Goal: Check status: Check status

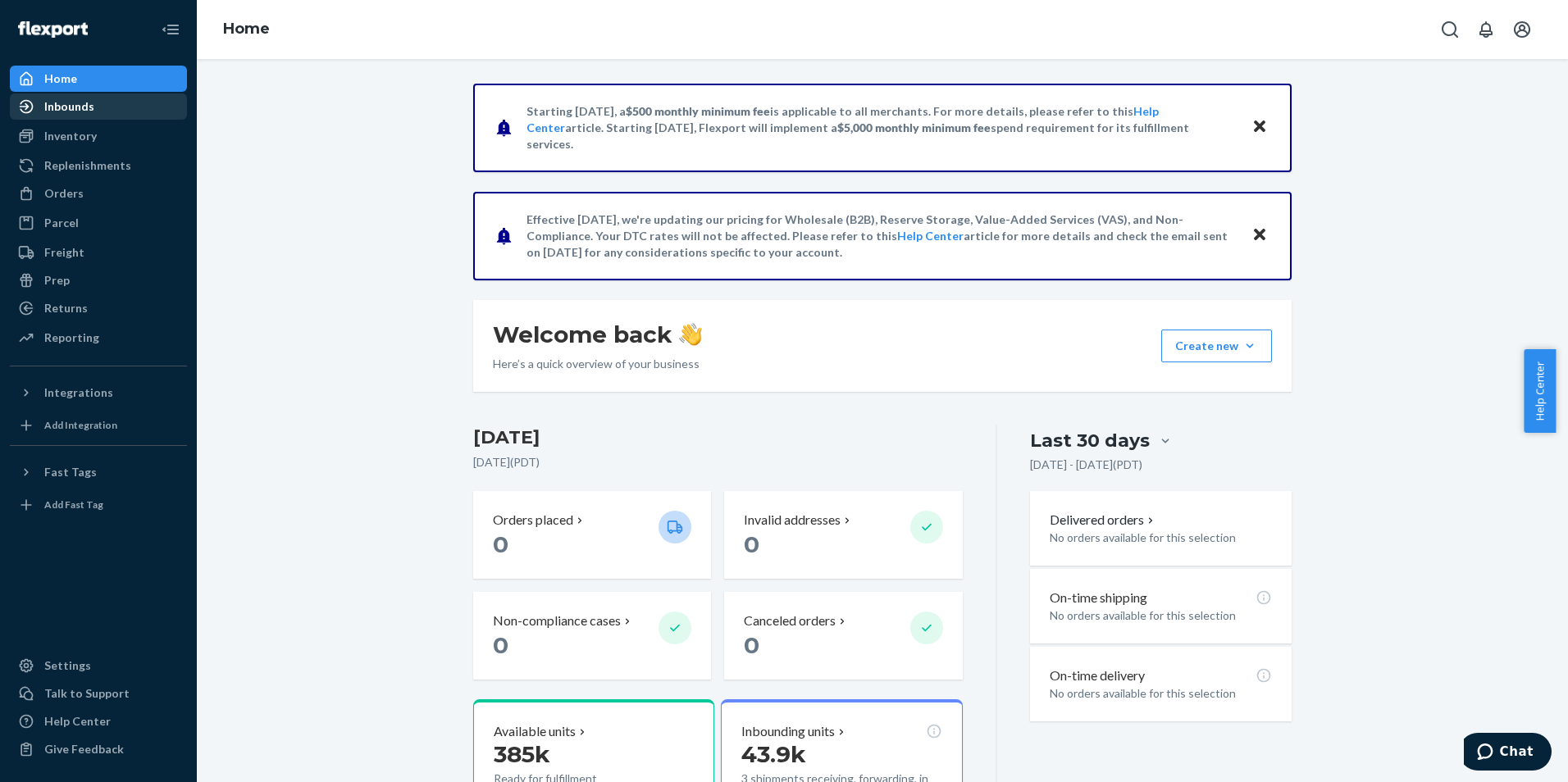
click at [66, 100] on div "Inbounds" at bounding box center [69, 107] width 50 height 16
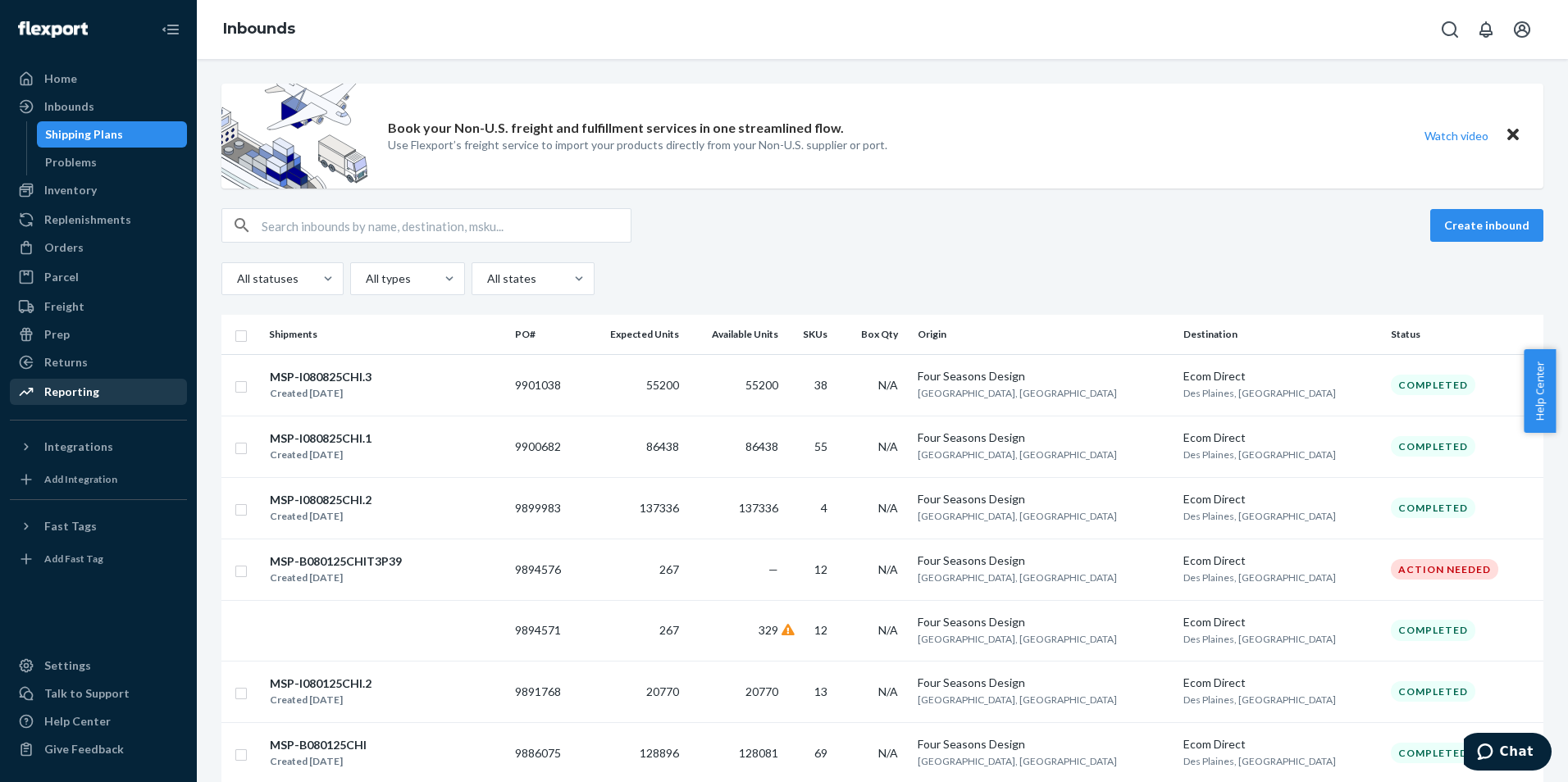
click at [135, 395] on div "Reporting" at bounding box center [99, 392] width 174 height 23
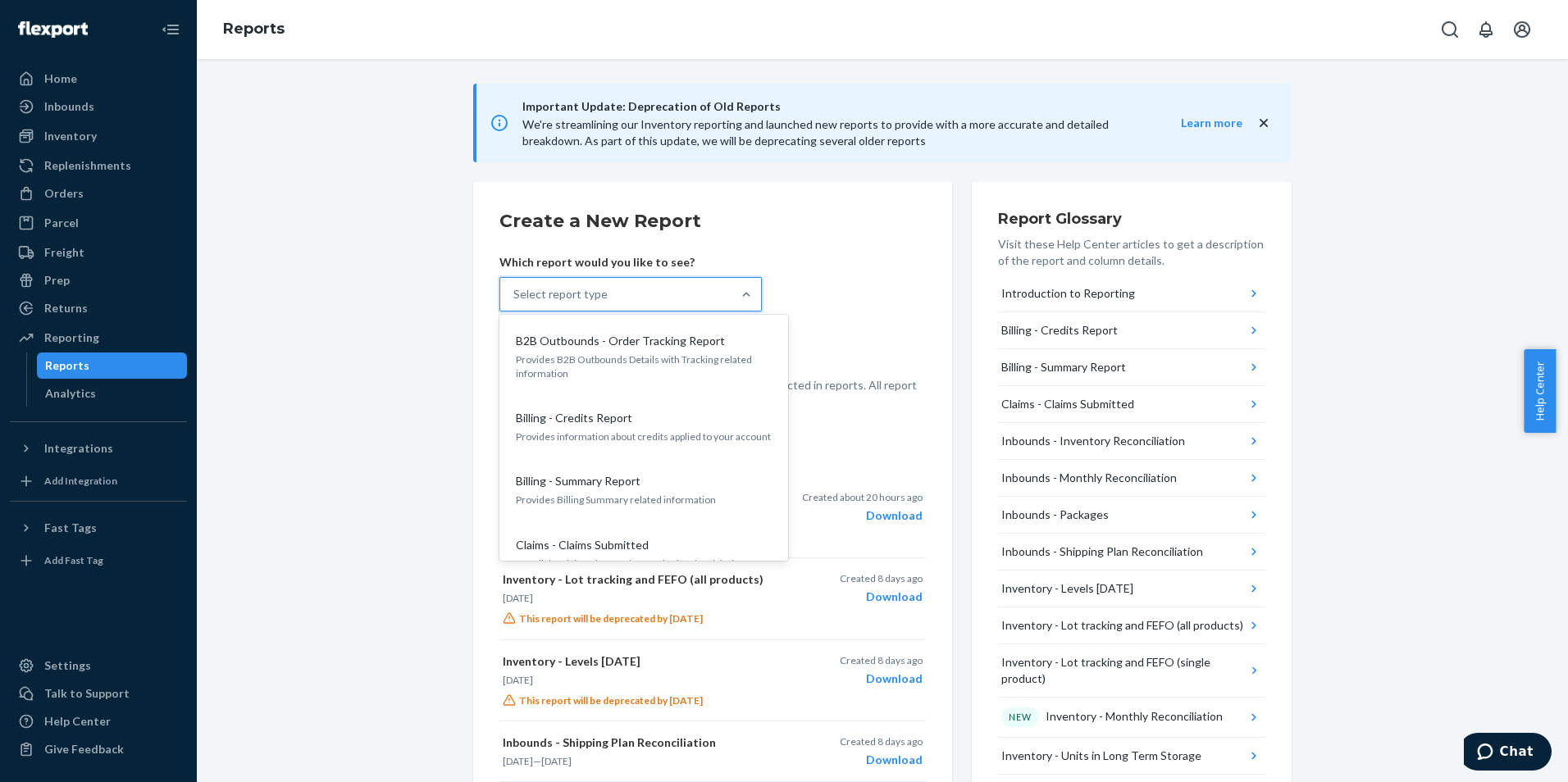
click at [689, 296] on div "Select report type" at bounding box center [616, 294] width 231 height 33
click at [515, 296] on input "option B2B Outbounds - Order Tracking Report focused, 1 of 31. 31 results avail…" at bounding box center [514, 294] width 2 height 16
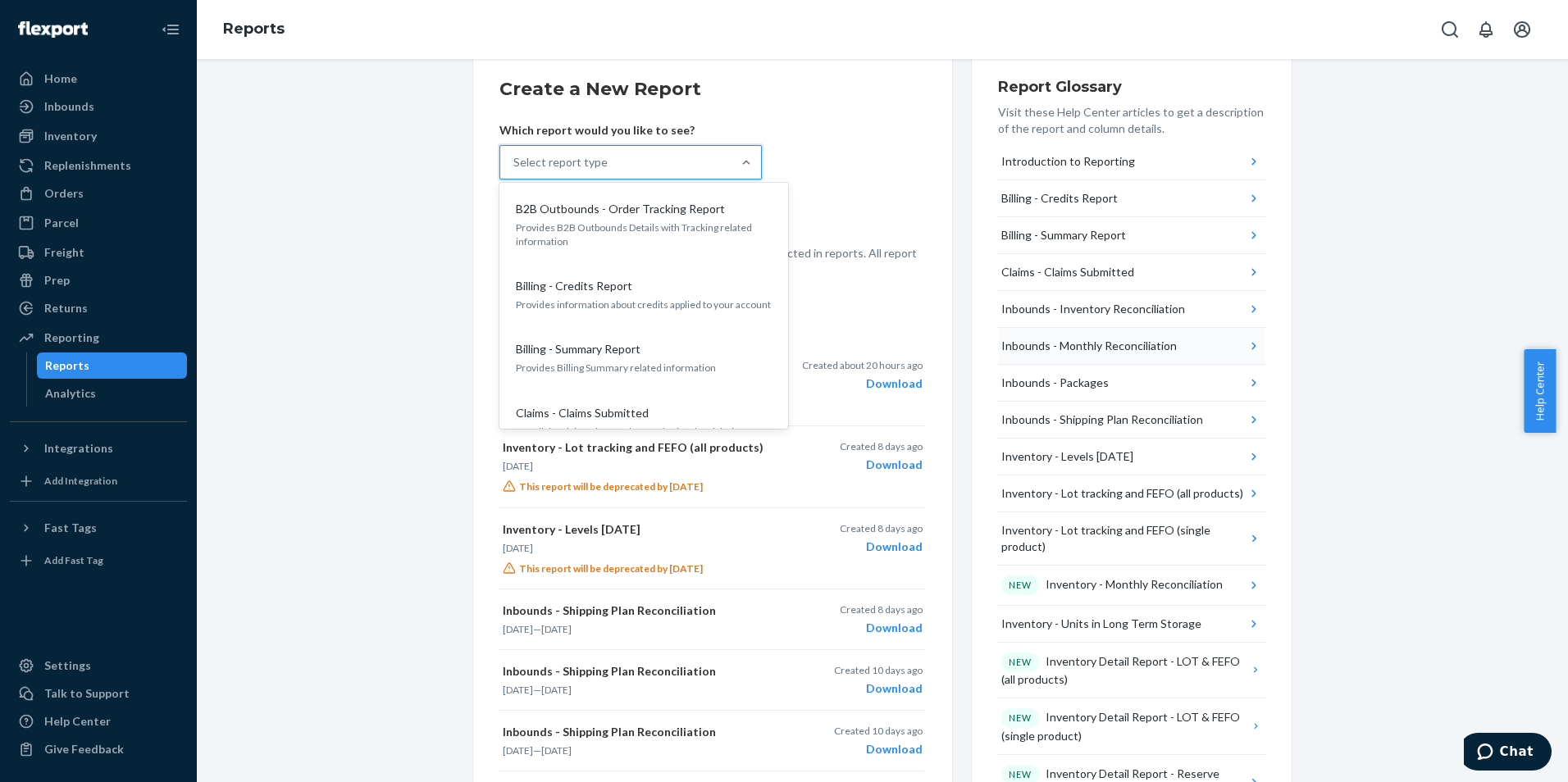
scroll to position [103, 0]
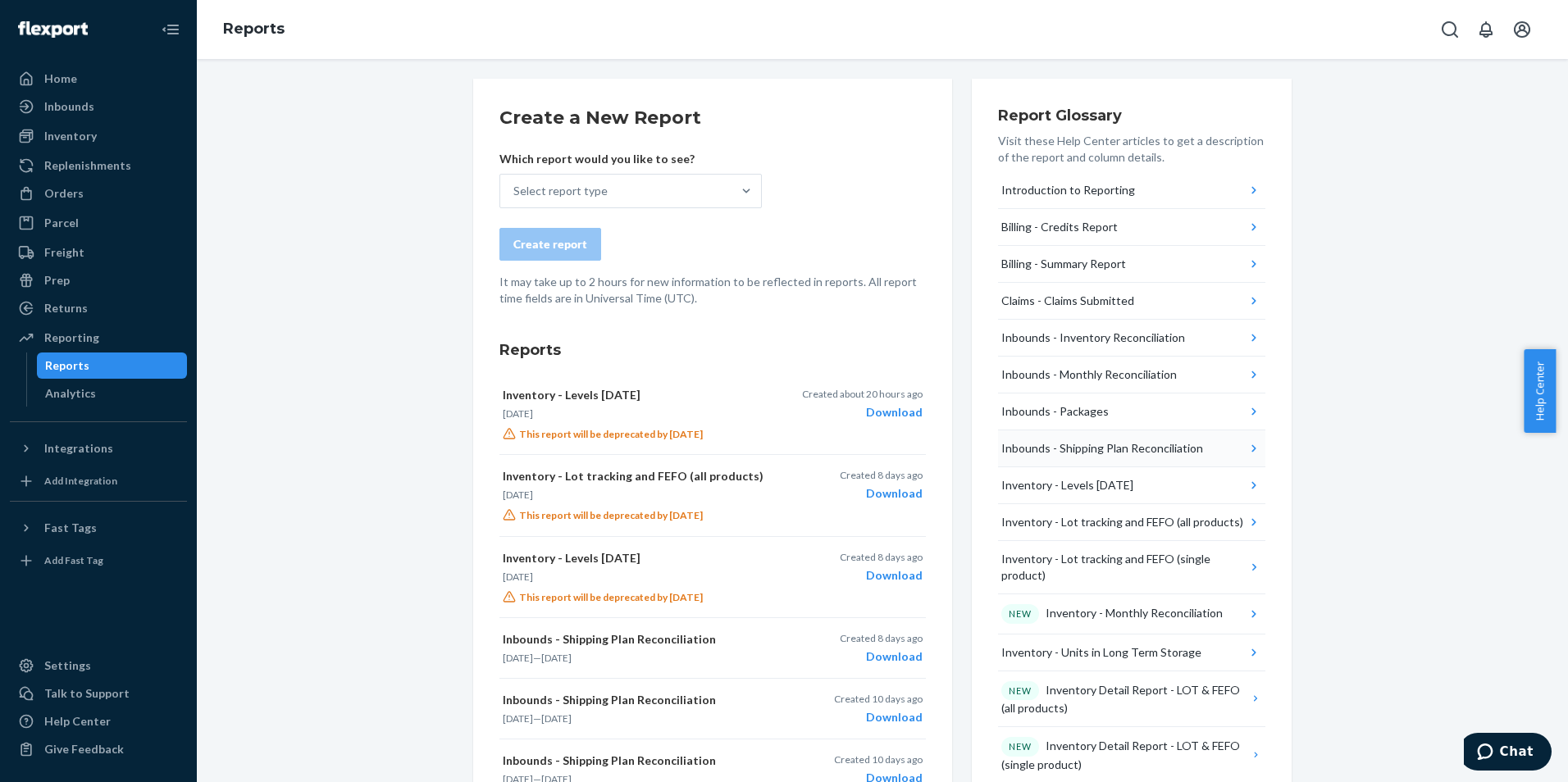
click at [1152, 445] on div "Inbounds - Shipping Plan Reconciliation" at bounding box center [1102, 448] width 202 height 16
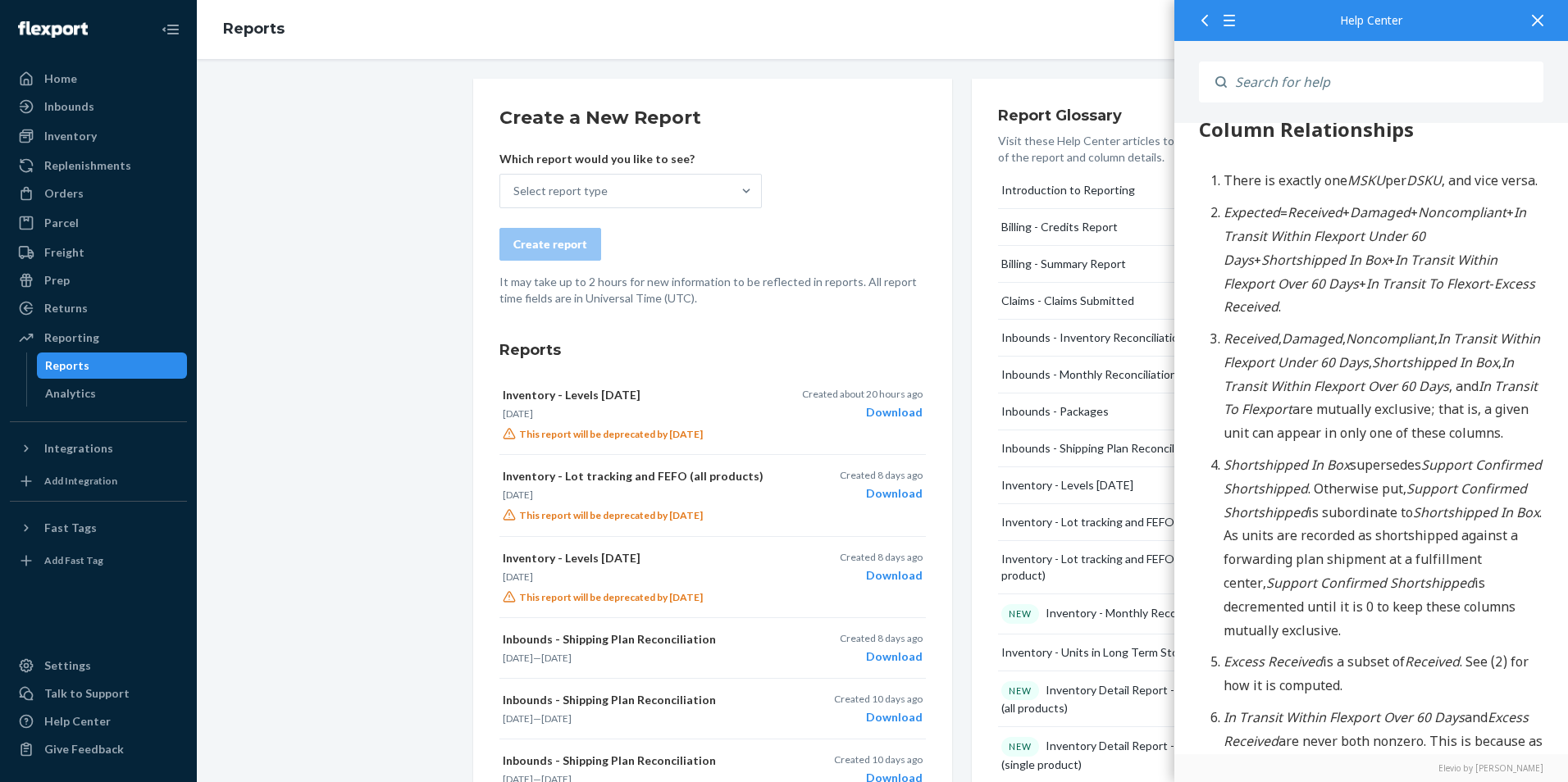
scroll to position [1722, 0]
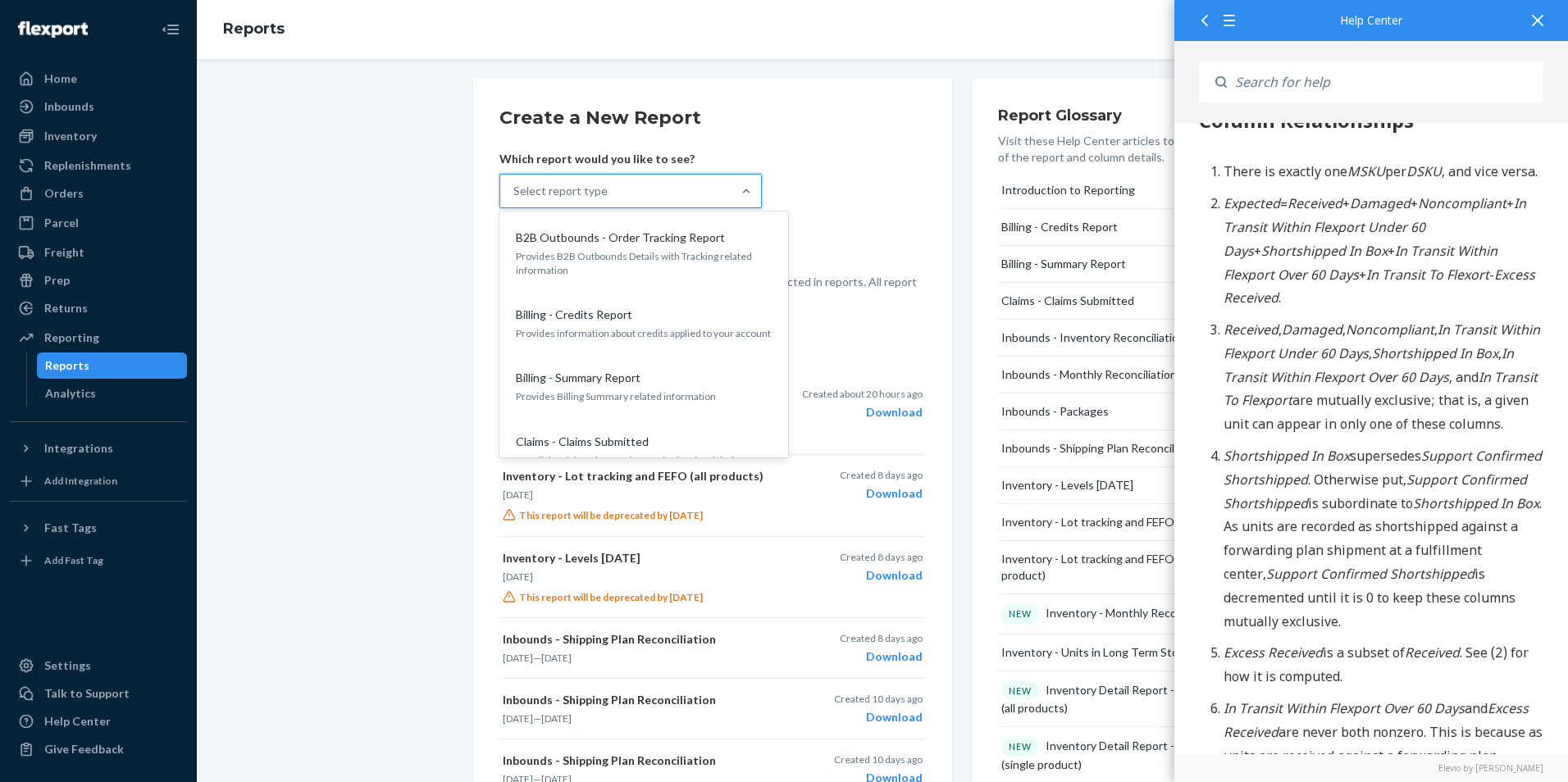
click at [645, 178] on div "Select report type" at bounding box center [616, 191] width 231 height 33
click at [515, 183] on input "option B2B Outbounds - Order Tracking Report focused, 1 of 31. 31 results avail…" at bounding box center [514, 191] width 2 height 16
click at [641, 412] on p "A waterfall view of all inbounded shipping plans" at bounding box center [643, 419] width 256 height 14
click at [515, 199] on input "option Inbounds - Shipping Plan Reconciliation focused, 8 of 31. 31 results ava…" at bounding box center [514, 191] width 2 height 16
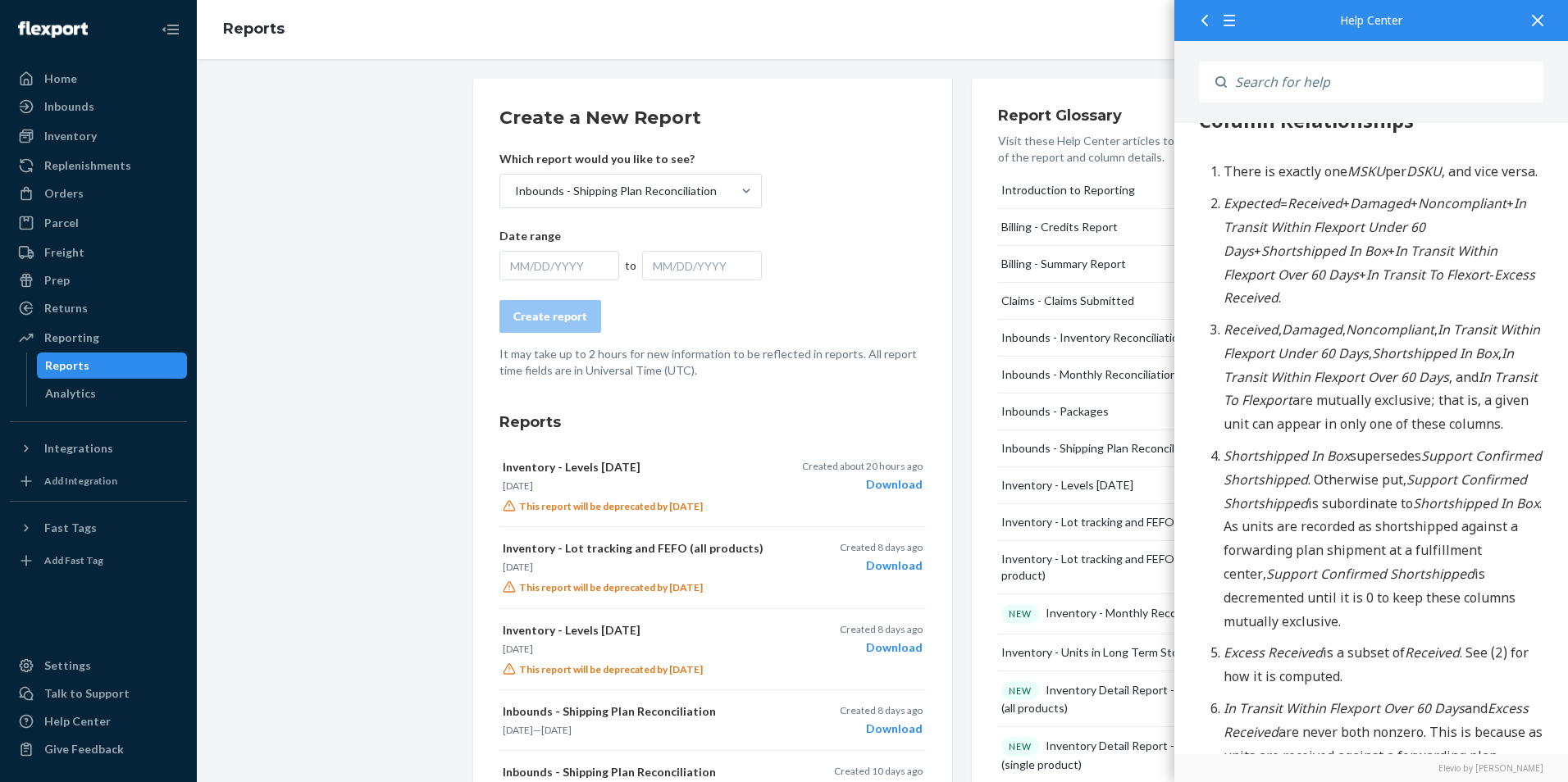
click at [573, 260] on div "MM/DD/YYYY" at bounding box center [559, 265] width 119 height 30
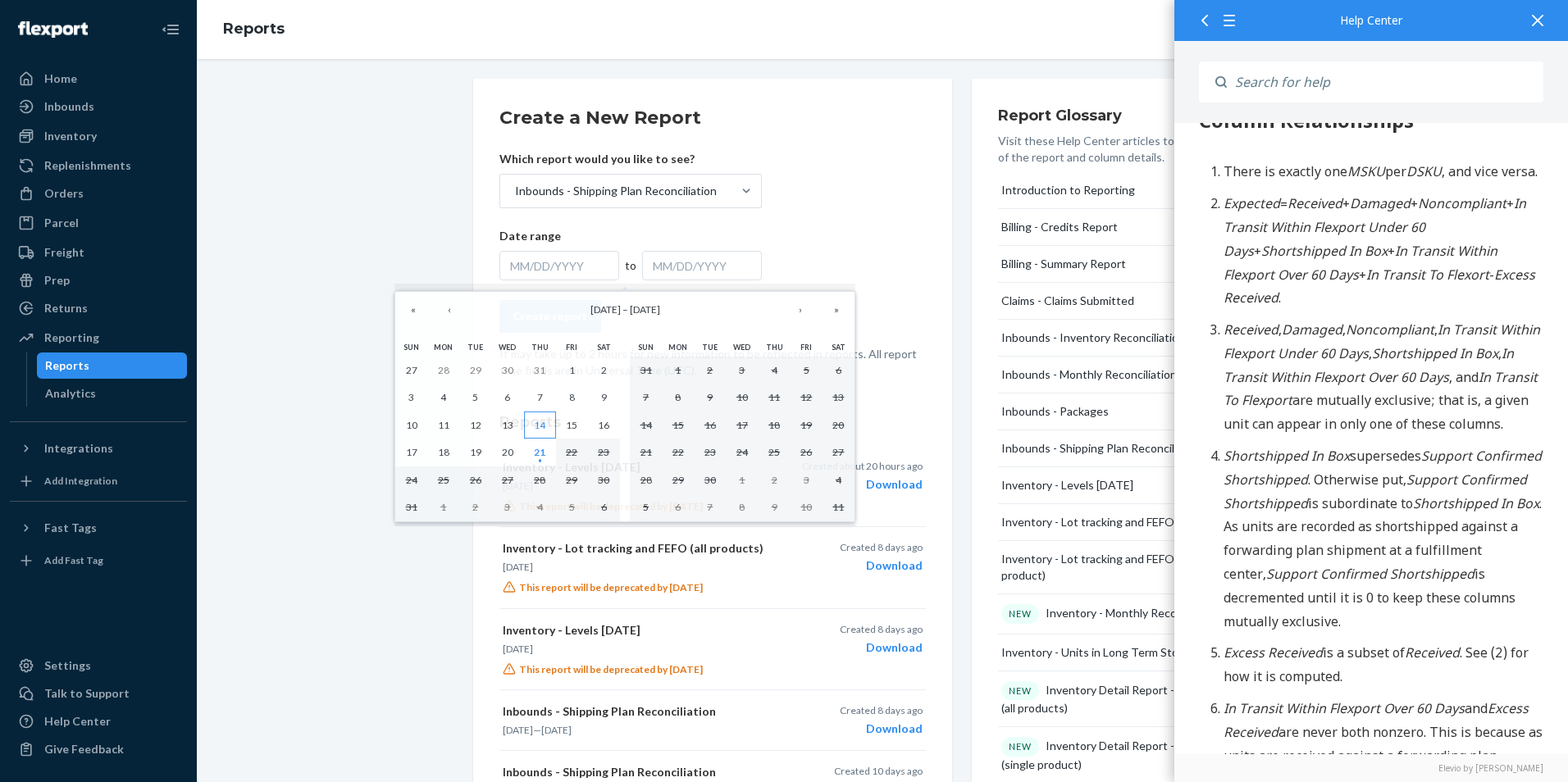
click at [551, 427] on button "14" at bounding box center [540, 425] width 32 height 28
click at [713, 262] on div "MM/DD/YYYY" at bounding box center [701, 265] width 119 height 30
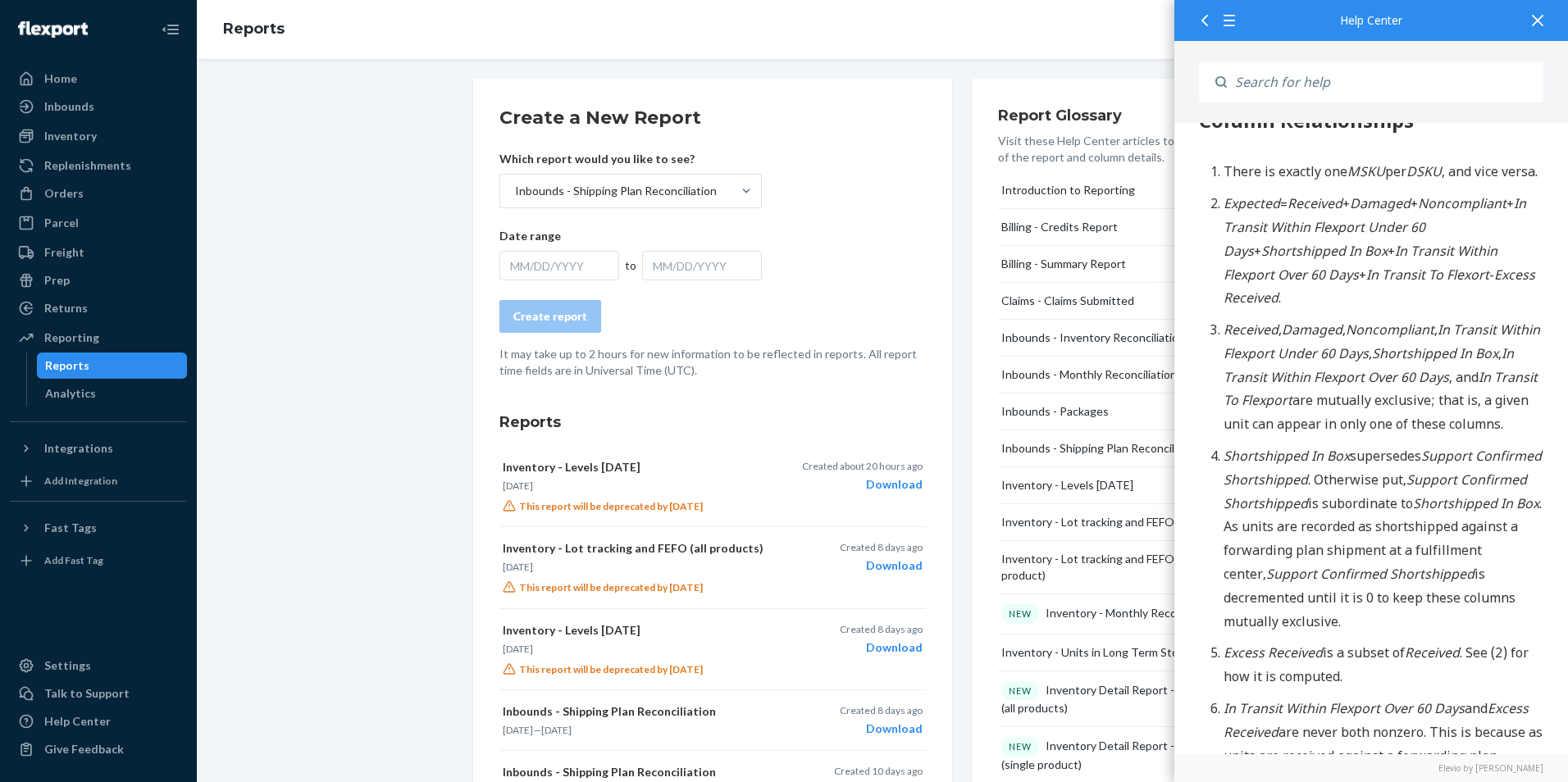
click at [598, 268] on div "MM/DD/YYYY" at bounding box center [559, 265] width 119 height 30
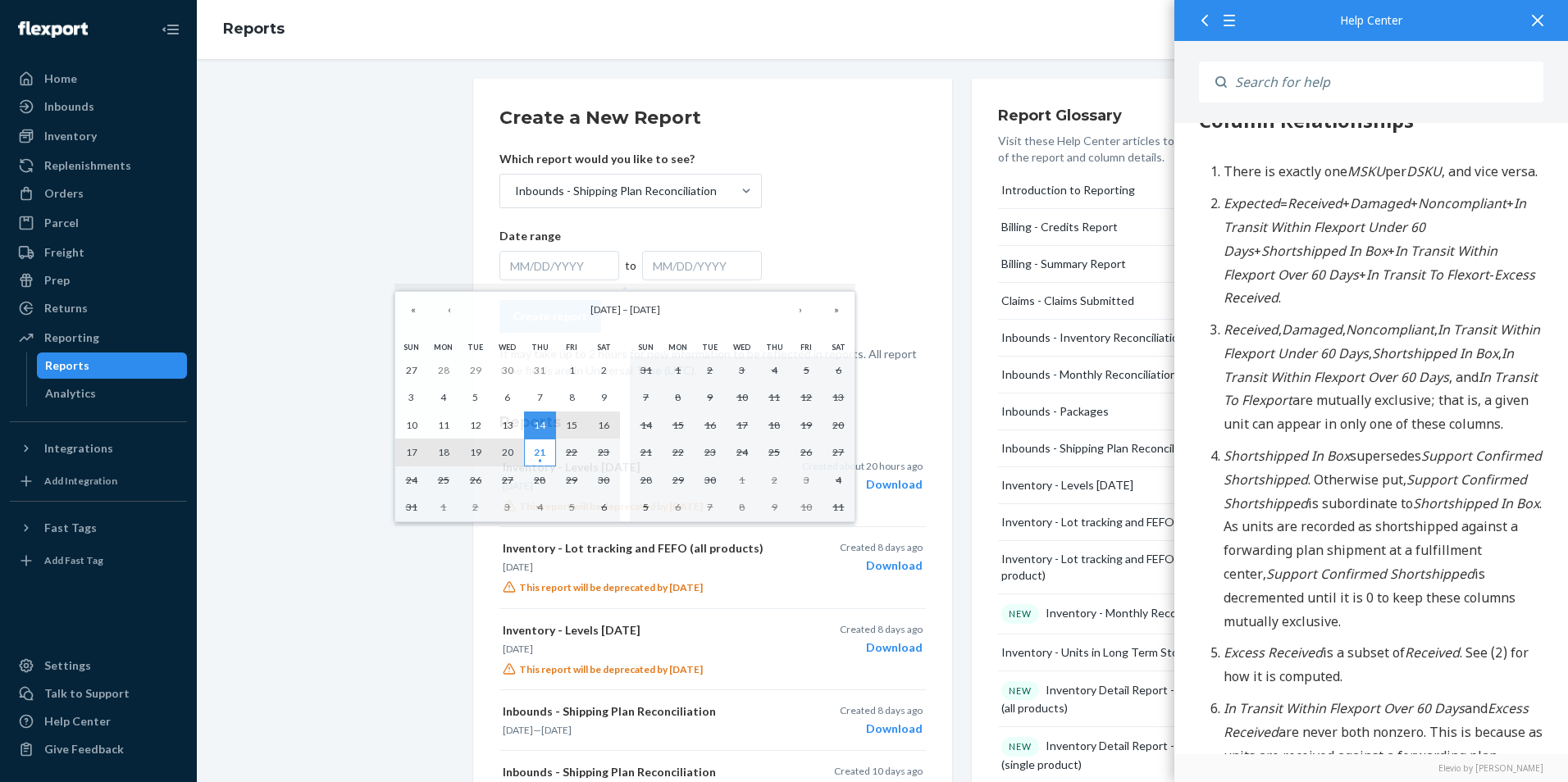
click at [541, 452] on abbr "21" at bounding box center [539, 452] width 12 height 13
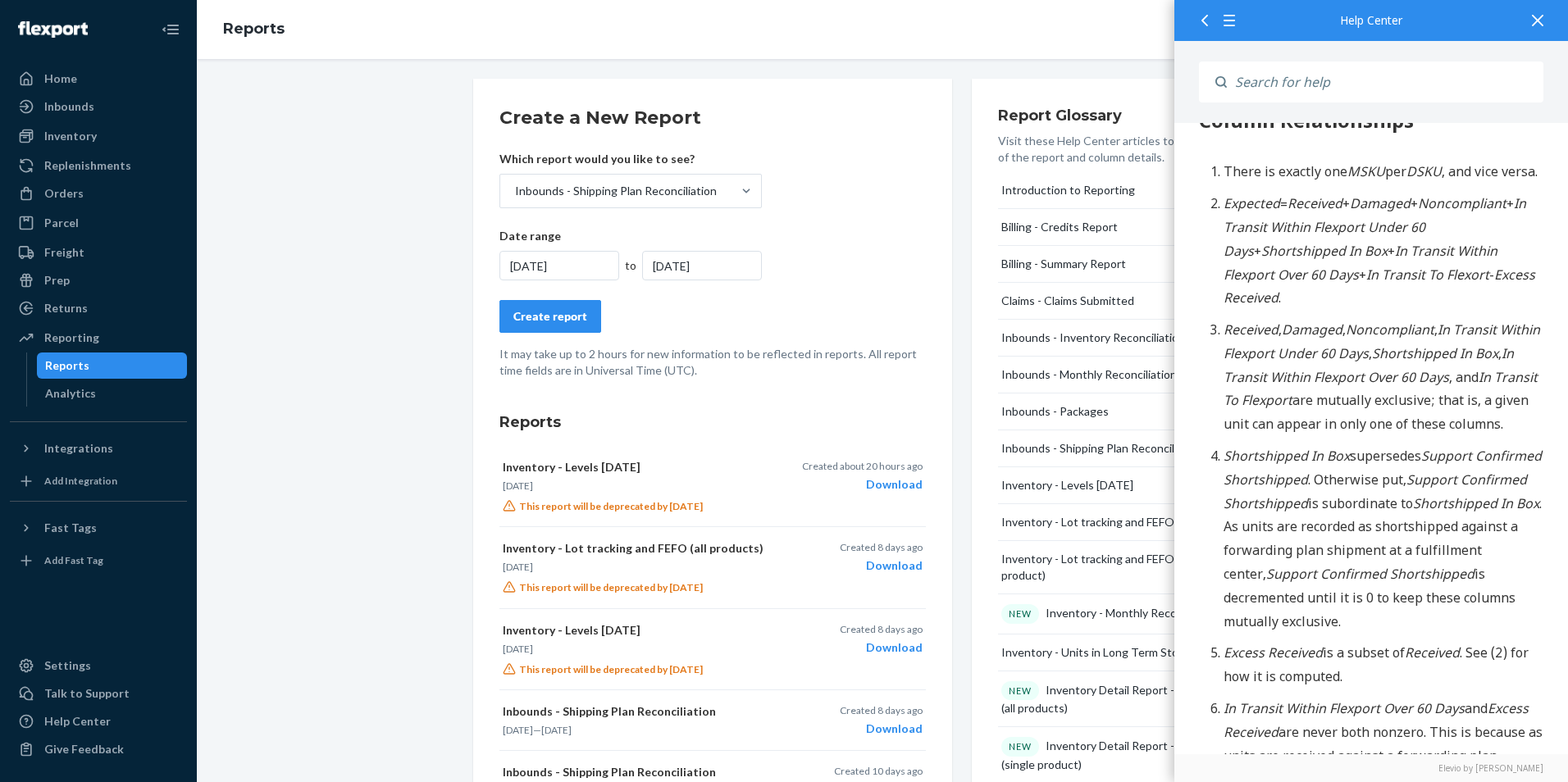
click at [736, 264] on div "[DATE]" at bounding box center [701, 265] width 119 height 30
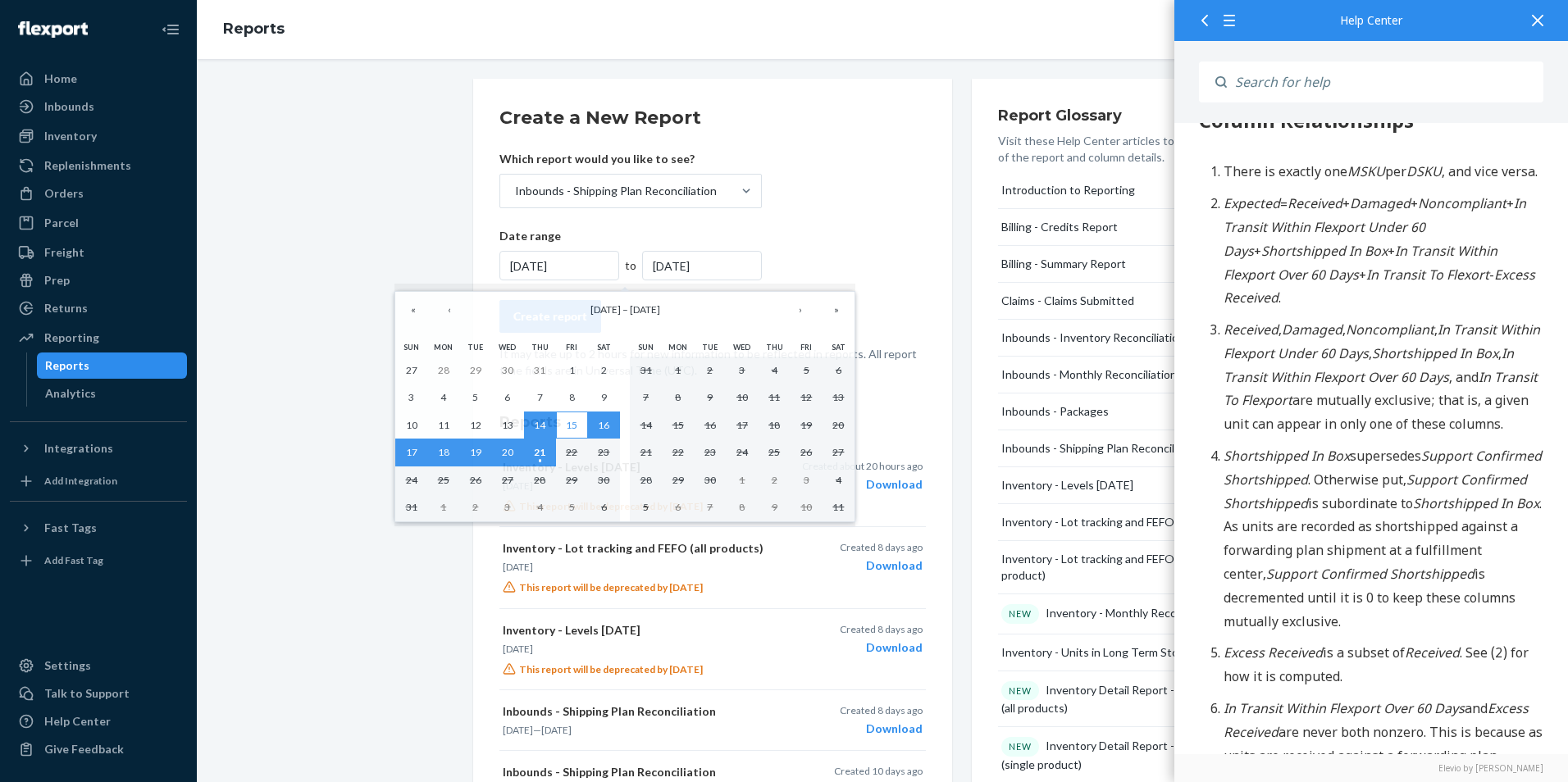
click at [579, 431] on button "15" at bounding box center [572, 425] width 32 height 28
click at [542, 420] on abbr "14" at bounding box center [539, 425] width 12 height 13
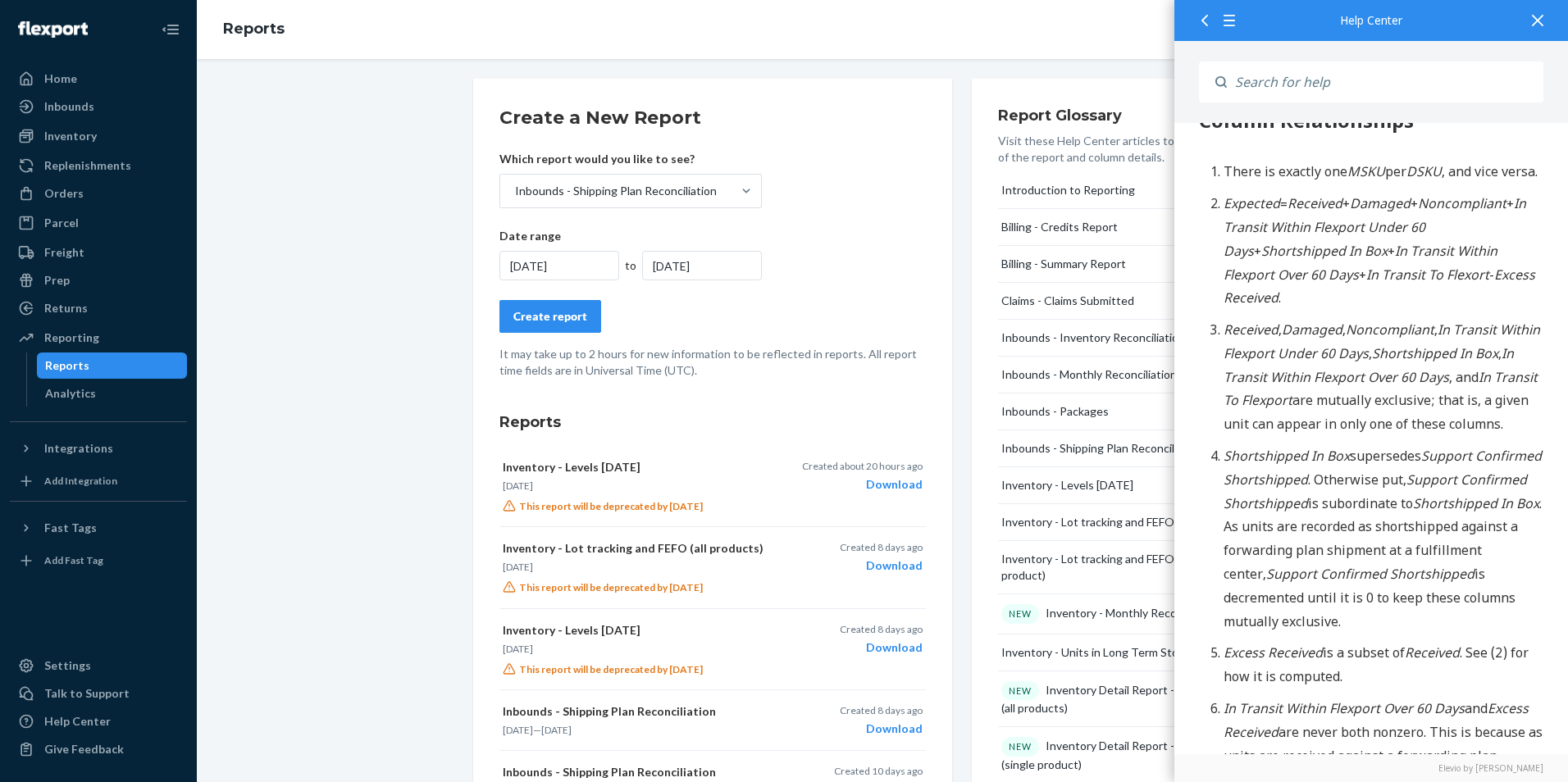
click at [556, 322] on div "Create report" at bounding box center [550, 317] width 74 height 16
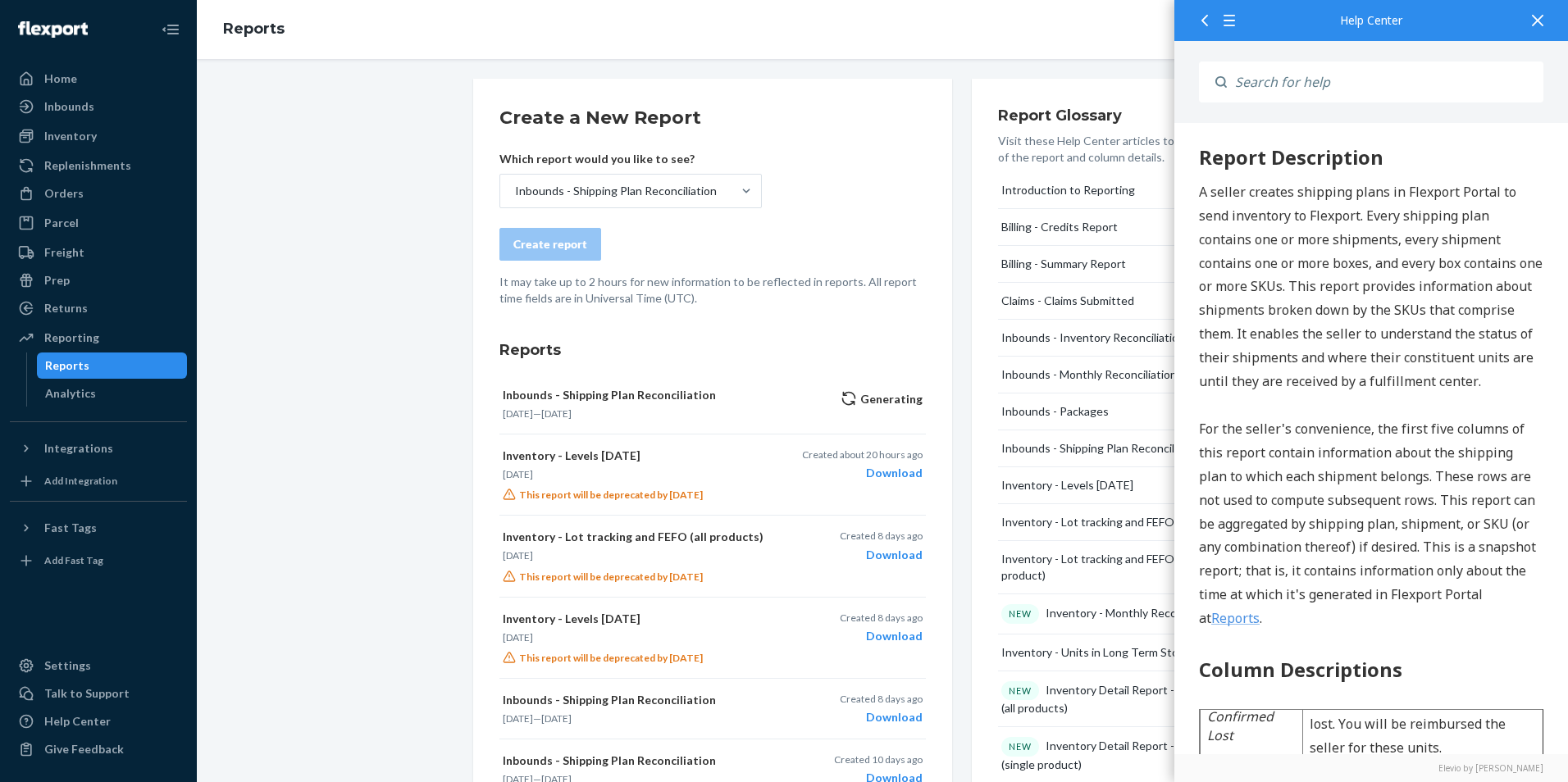
scroll to position [0, 0]
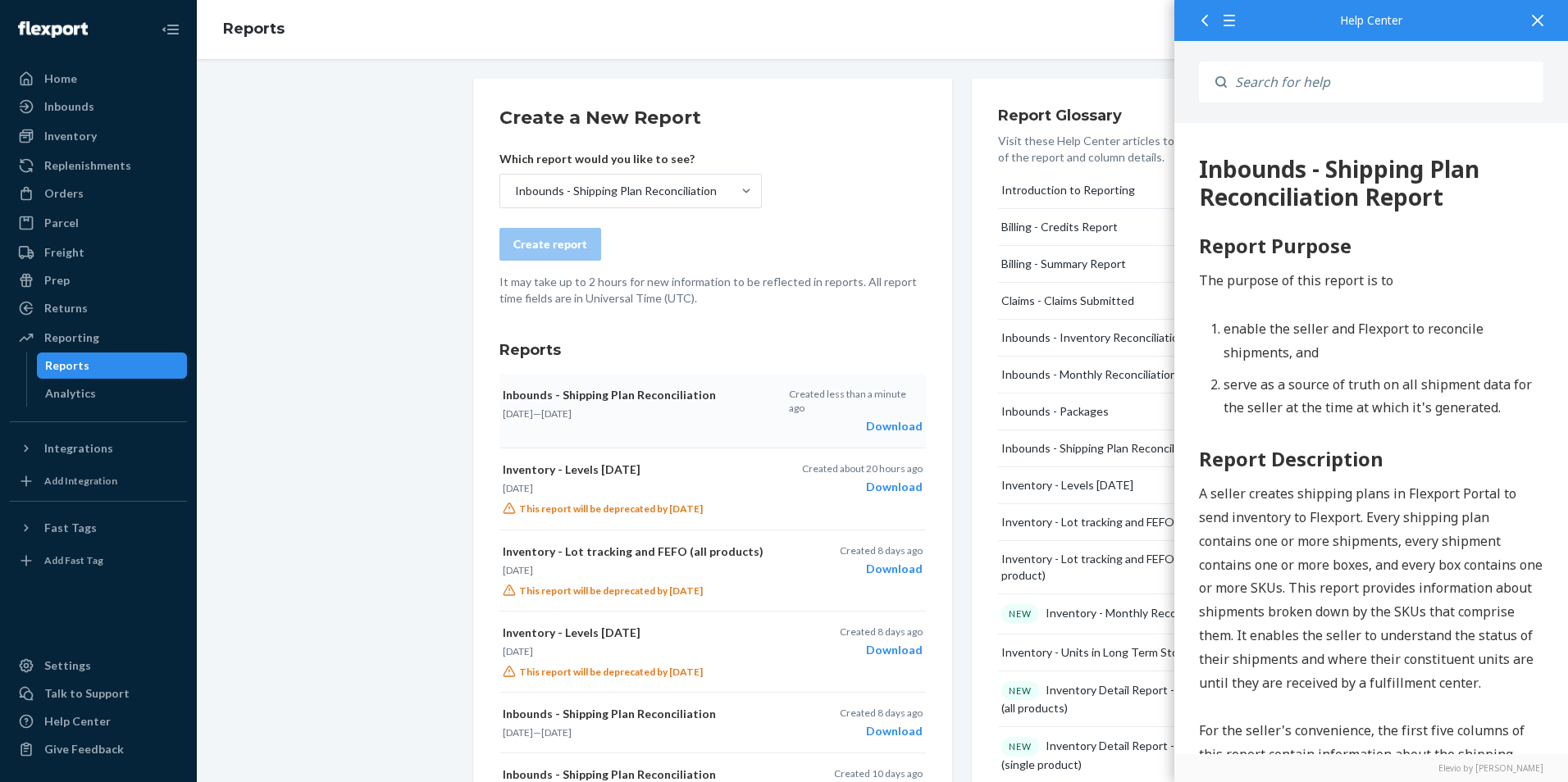
click at [895, 418] on div "Download" at bounding box center [856, 426] width 134 height 16
click at [99, 110] on div "Inbounds" at bounding box center [99, 107] width 174 height 23
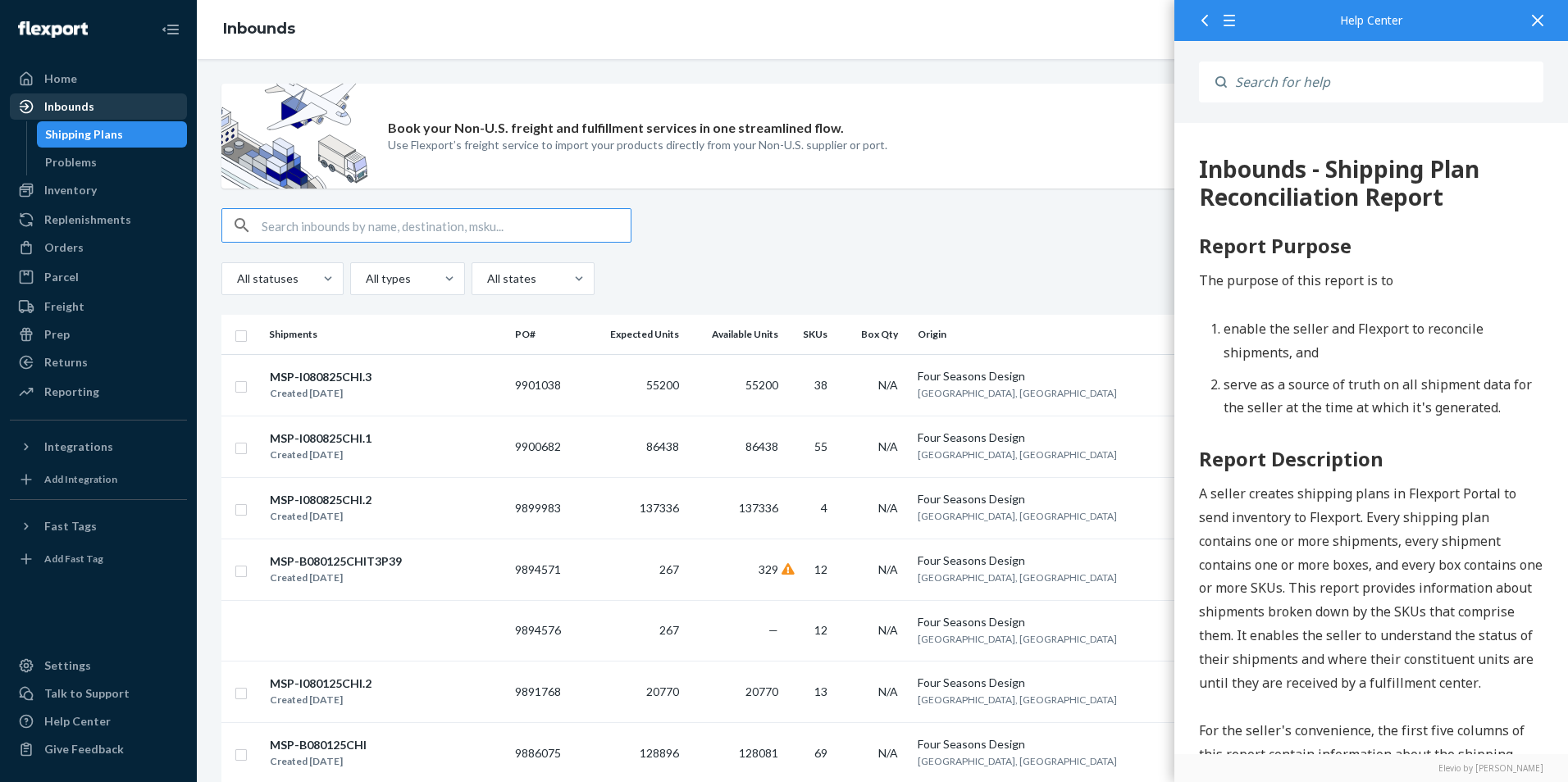
click at [100, 103] on div "Inbounds" at bounding box center [99, 107] width 174 height 23
click at [1547, 22] on div at bounding box center [1538, 20] width 36 height 40
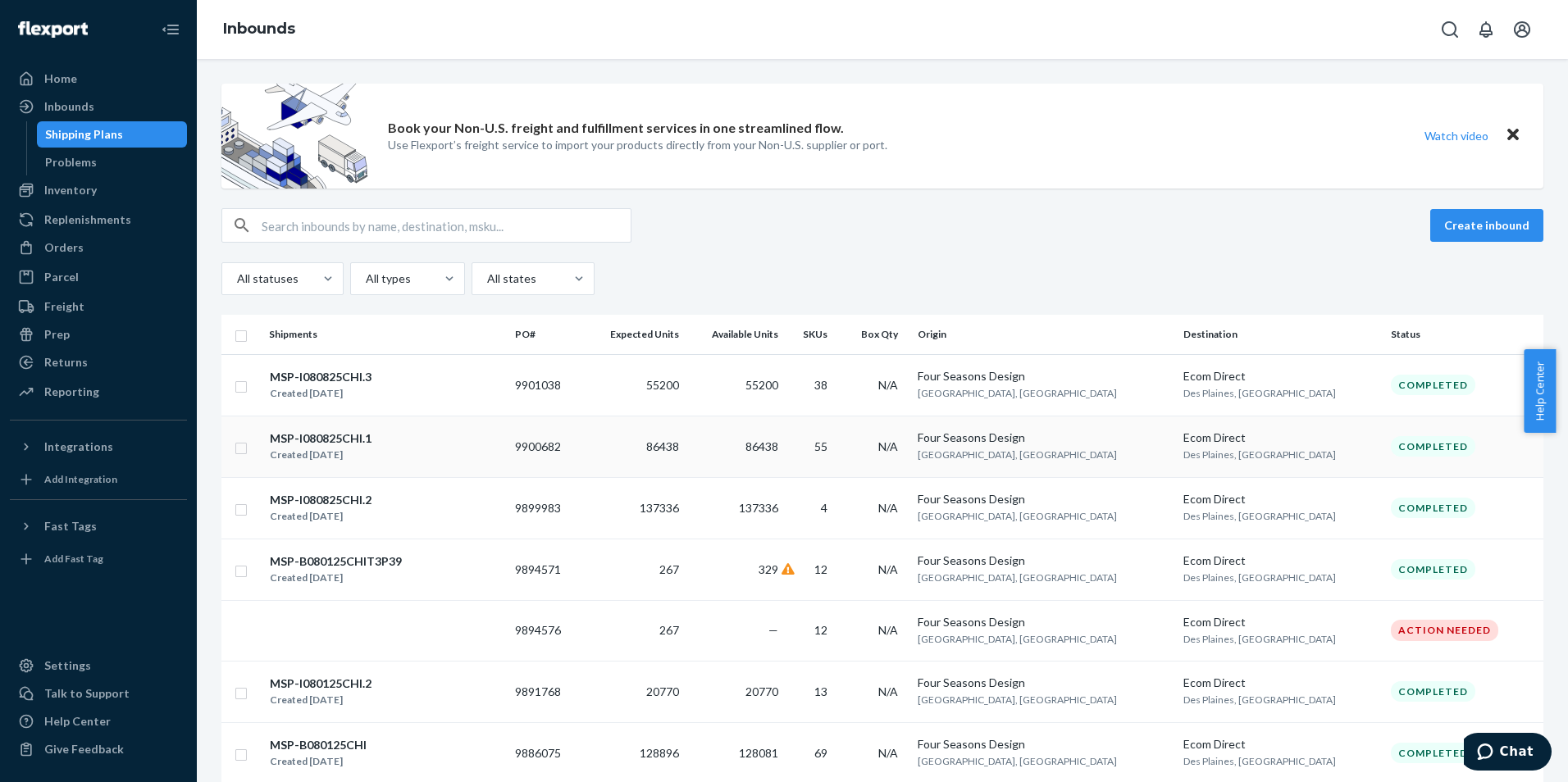
click at [451, 452] on div "MSP-I080825CHI.1 Created [DATE]" at bounding box center [386, 447] width 233 height 34
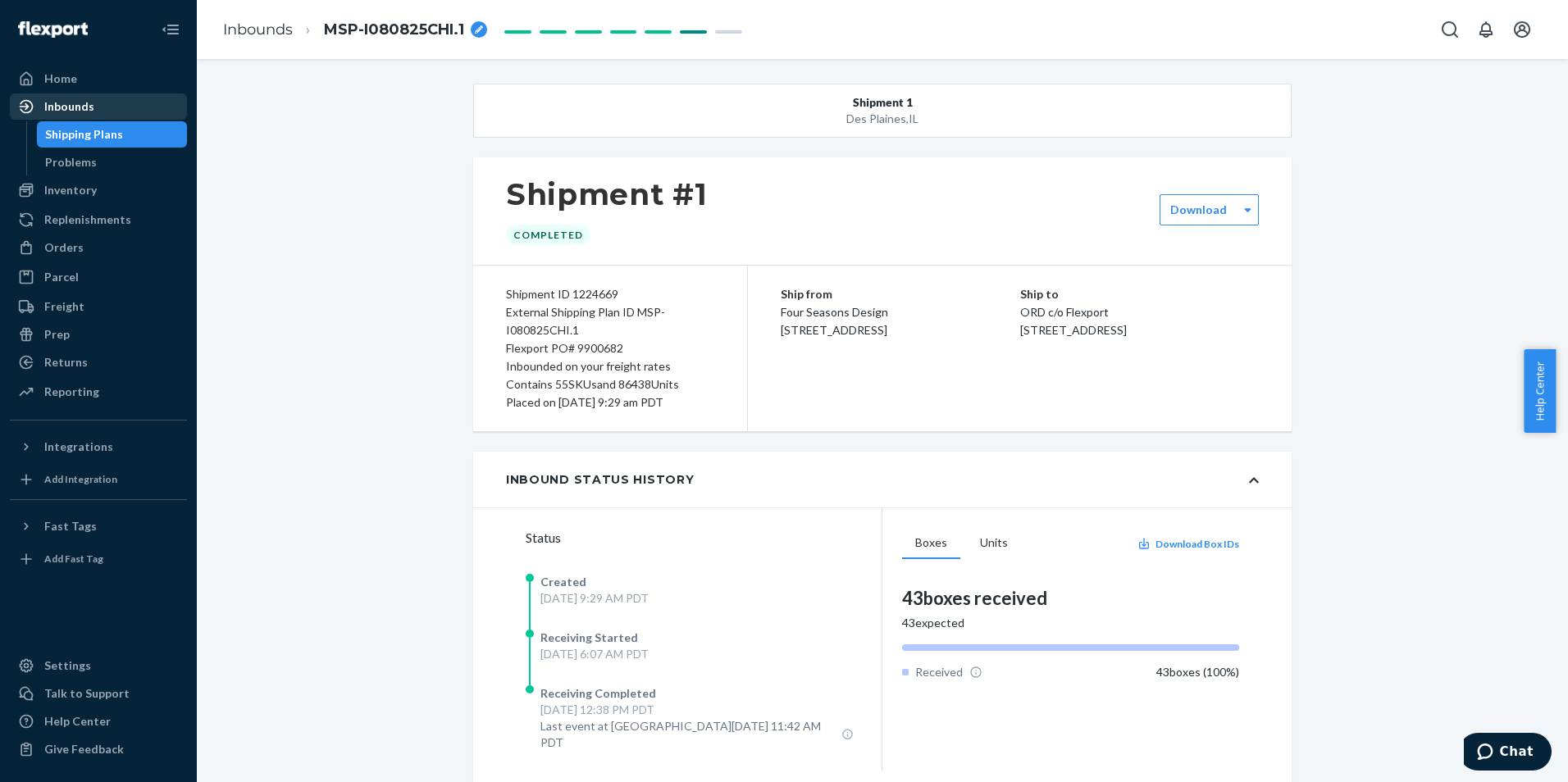
click at [38, 101] on div at bounding box center [30, 107] width 26 height 16
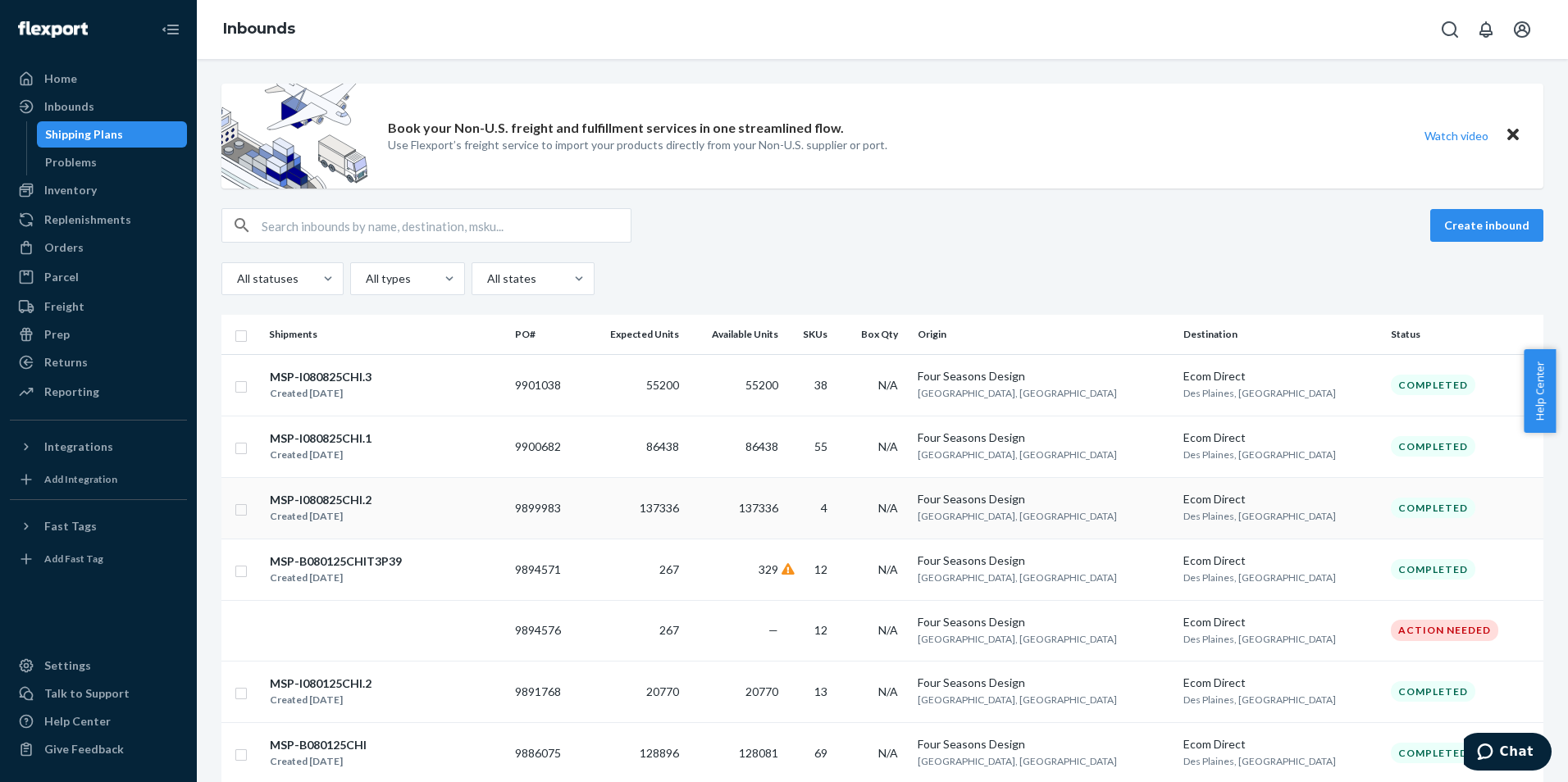
click at [384, 514] on div "MSP-I080825CHI.2 Created [DATE]" at bounding box center [386, 508] width 233 height 34
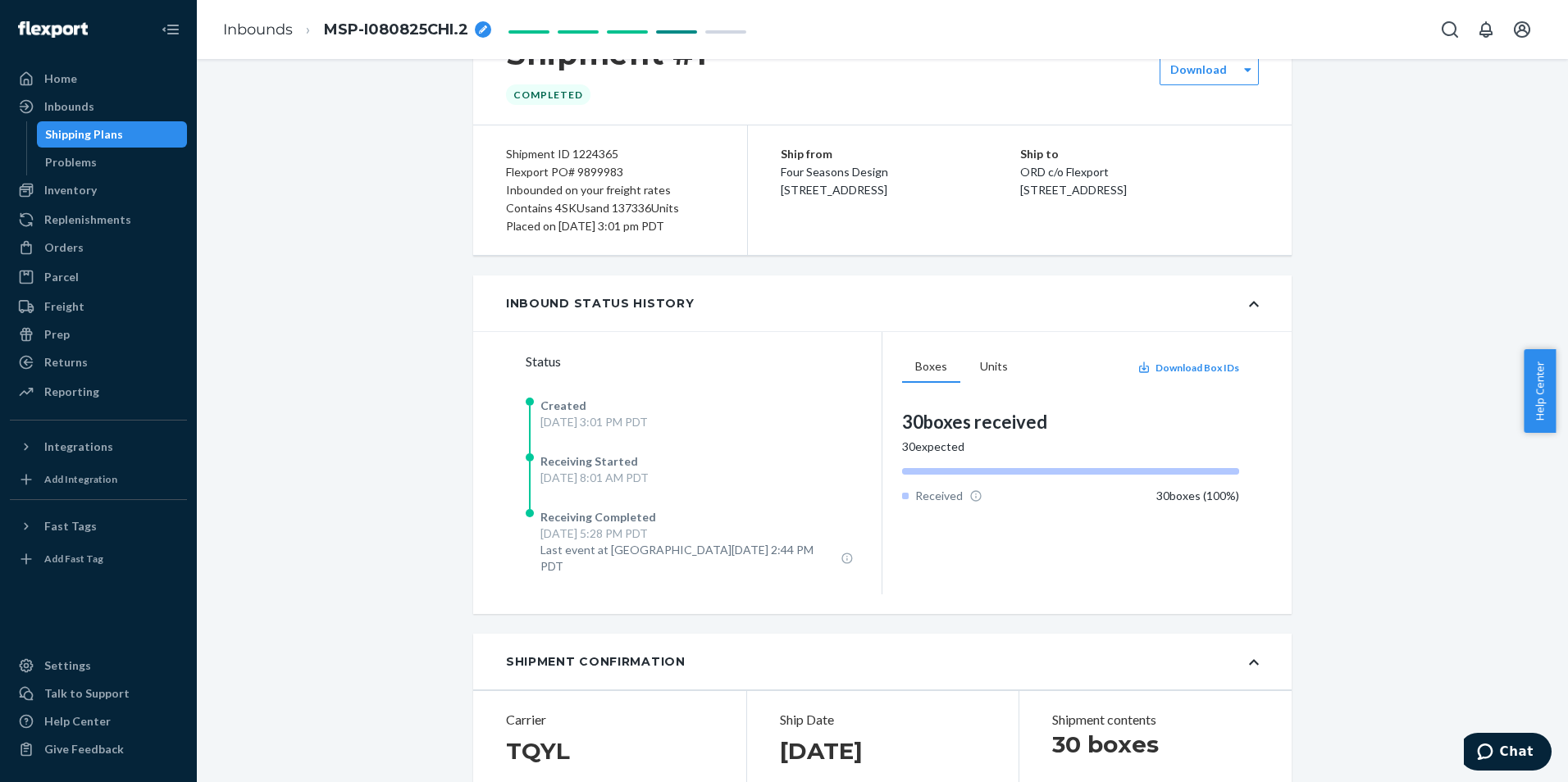
scroll to position [164, 0]
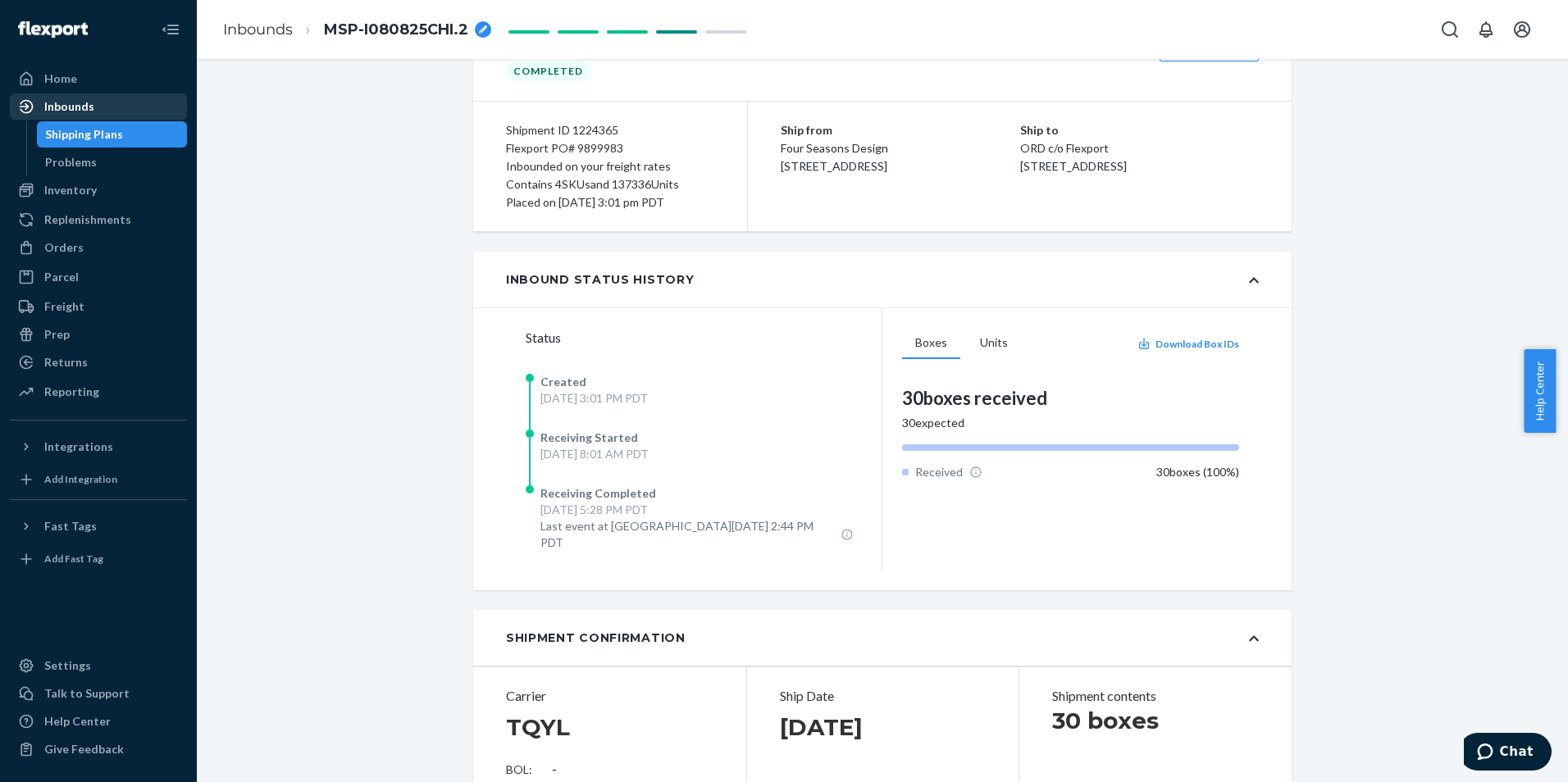
click at [115, 101] on div "Inbounds" at bounding box center [99, 107] width 174 height 23
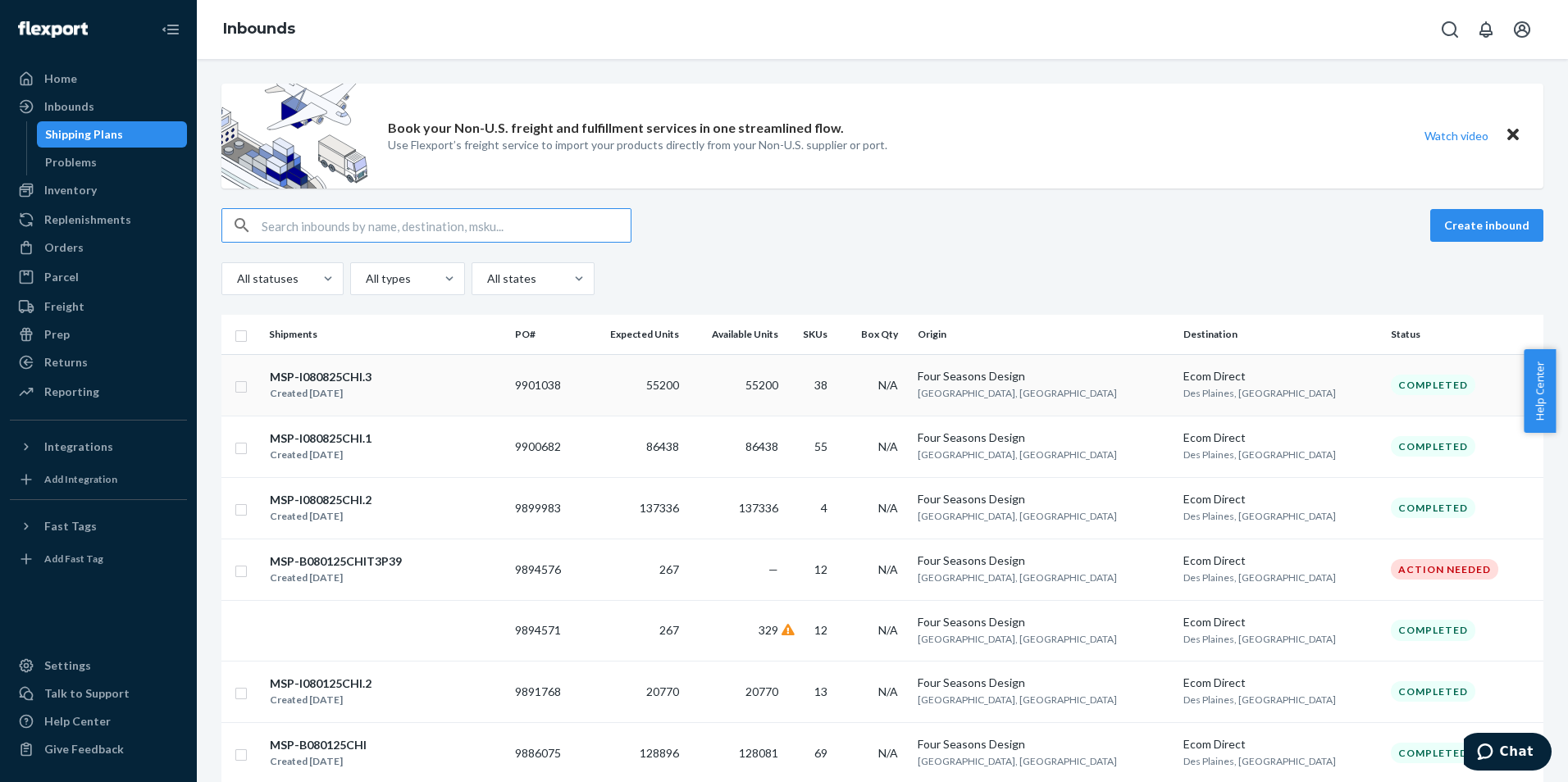
click at [341, 374] on div "MSP-I080825CHI.3" at bounding box center [320, 377] width 101 height 16
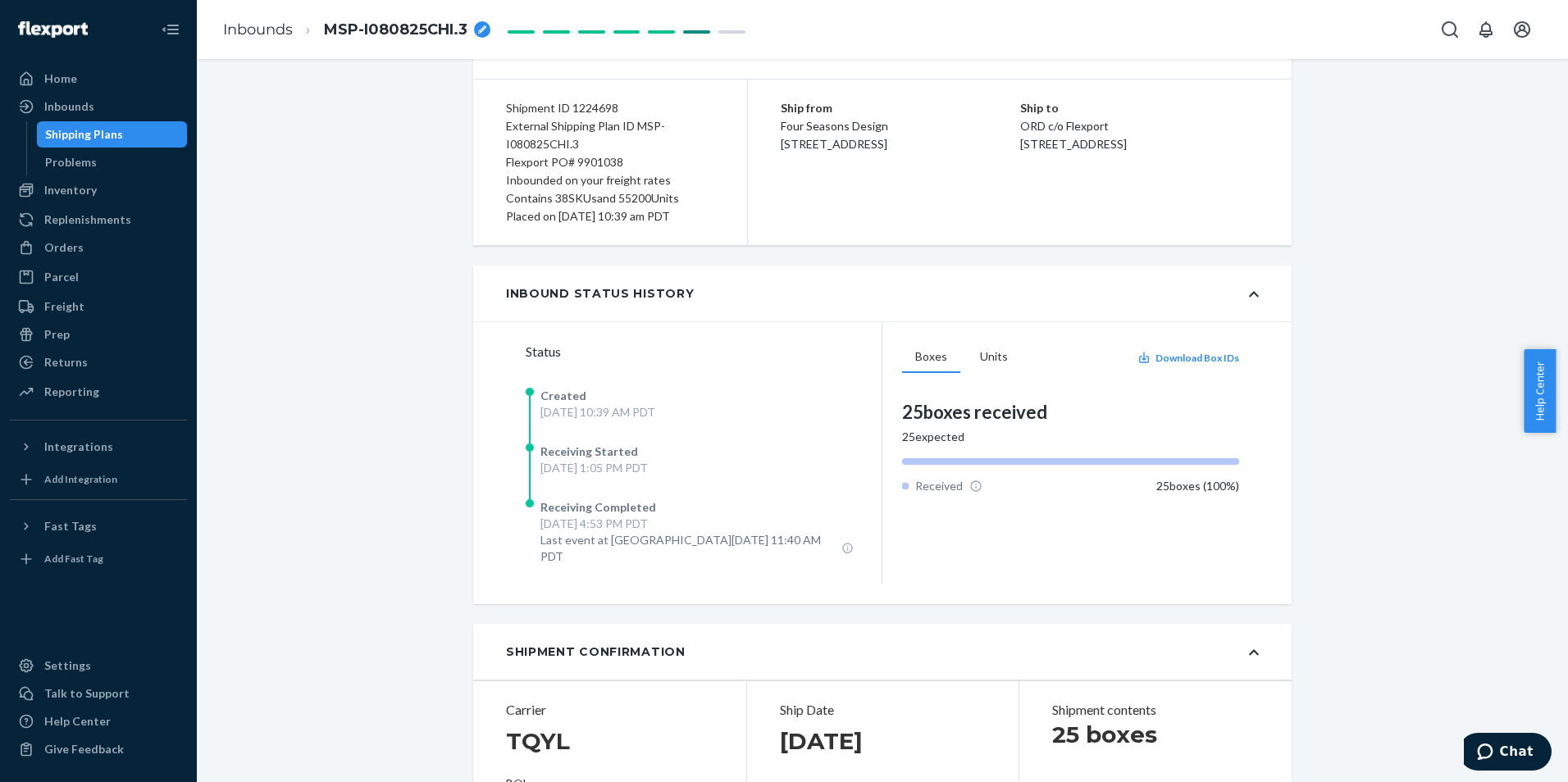
scroll to position [185, 0]
